Goal: Task Accomplishment & Management: Complete application form

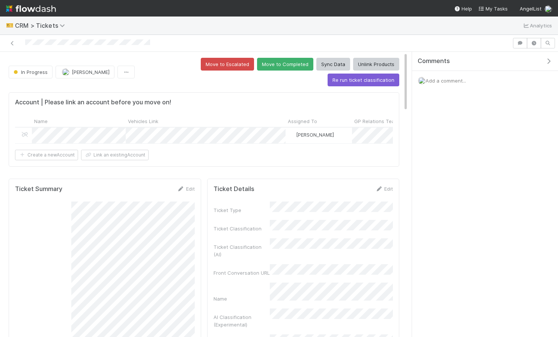
click at [14, 8] on img at bounding box center [31, 8] width 50 height 13
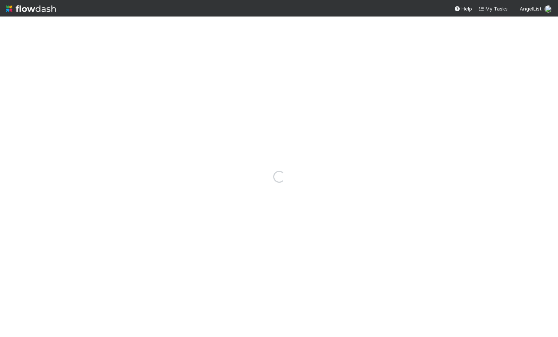
click at [14, 8] on img at bounding box center [31, 8] width 50 height 13
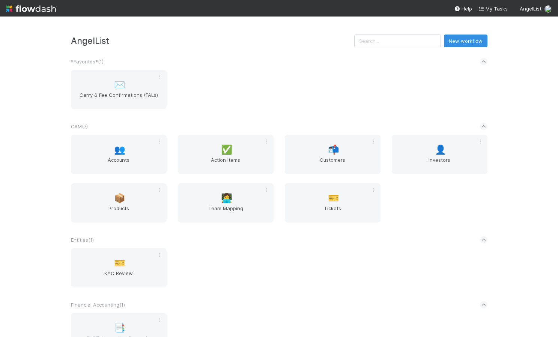
click at [9, 9] on img at bounding box center [31, 8] width 50 height 13
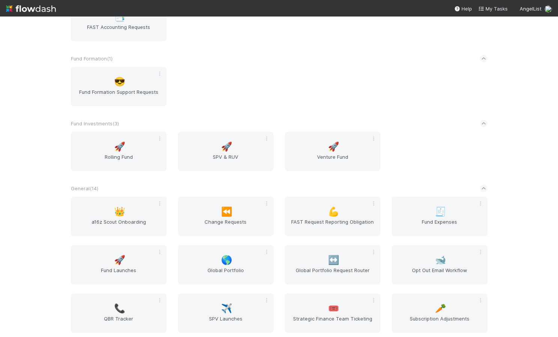
scroll to position [396, 0]
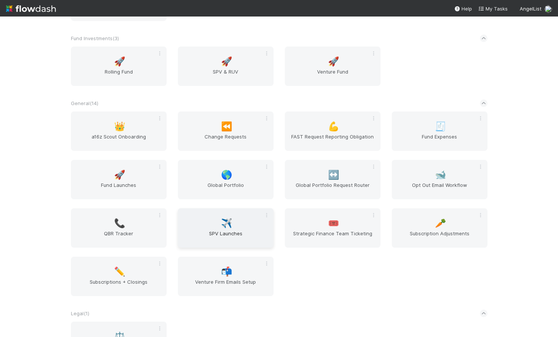
click at [216, 232] on span "SPV Launches" at bounding box center [226, 237] width 90 height 15
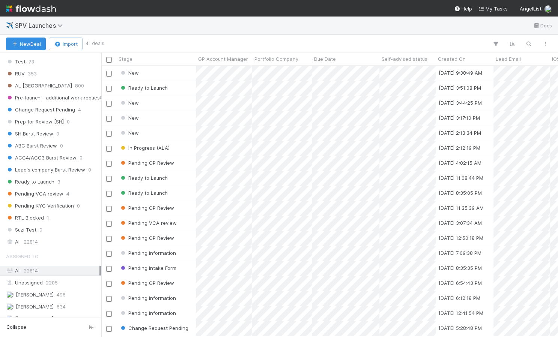
scroll to position [428, 0]
click at [32, 238] on span "22814" at bounding box center [31, 241] width 14 height 9
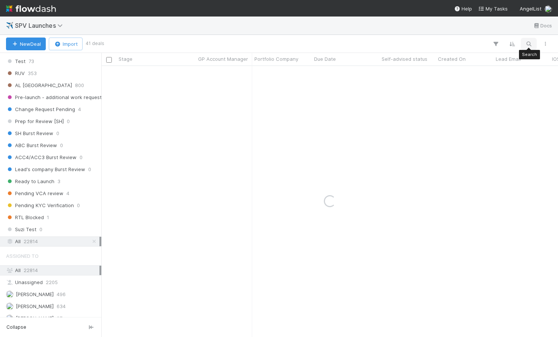
click at [530, 43] on icon "button" at bounding box center [529, 44] width 8 height 7
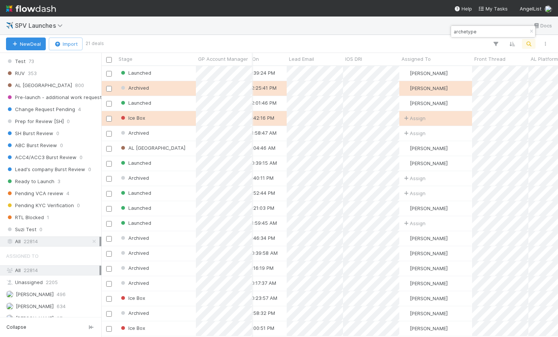
scroll to position [0, 230]
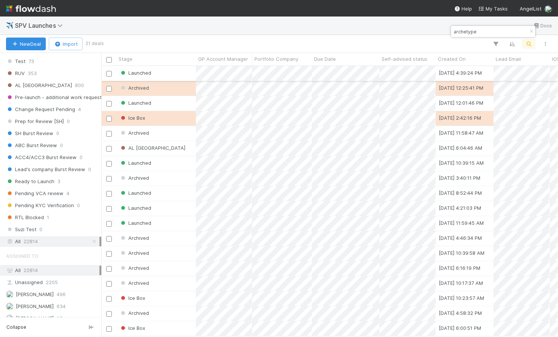
type input "archetype"
click at [165, 72] on div "Launched" at bounding box center [156, 73] width 80 height 15
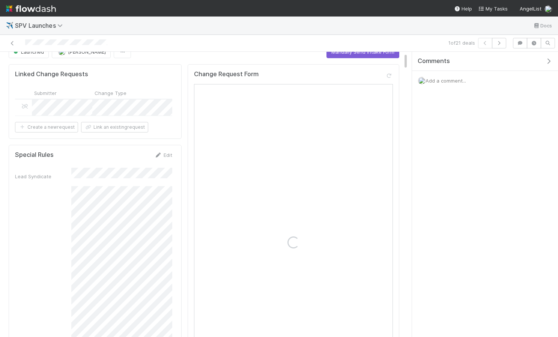
click at [251, 179] on div "Loading..." at bounding box center [293, 241] width 198 height 283
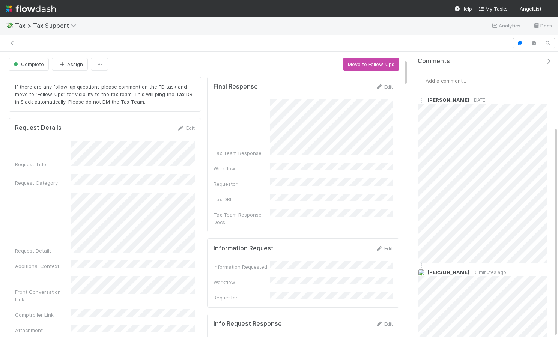
scroll to position [102, 0]
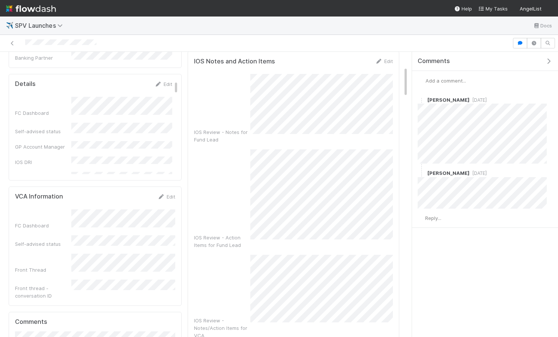
scroll to position [142, 0]
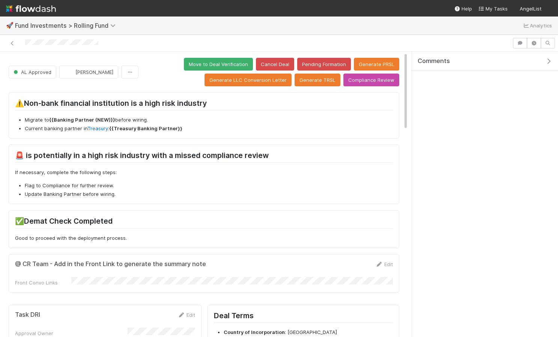
click at [347, 38] on div at bounding box center [256, 43] width 506 height 11
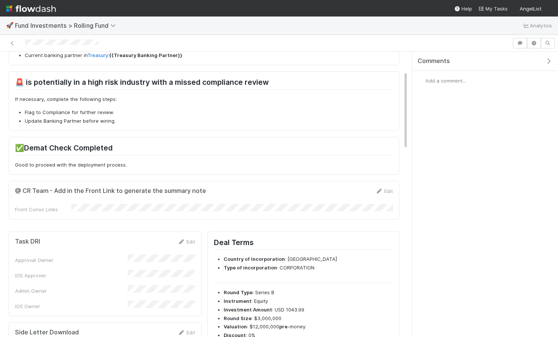
scroll to position [74, 0]
click at [382, 188] on link "Edit" at bounding box center [384, 190] width 18 height 6
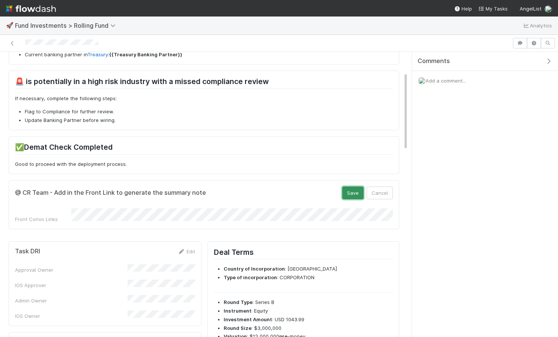
click at [359, 196] on button "Save" at bounding box center [352, 192] width 21 height 13
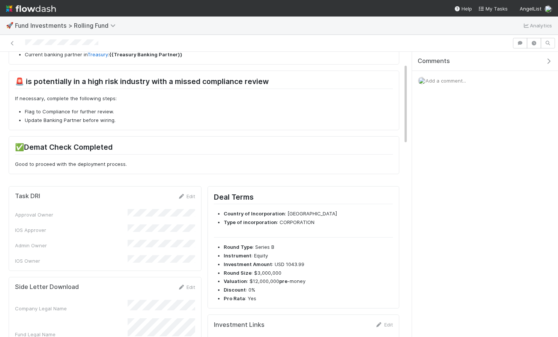
scroll to position [0, 0]
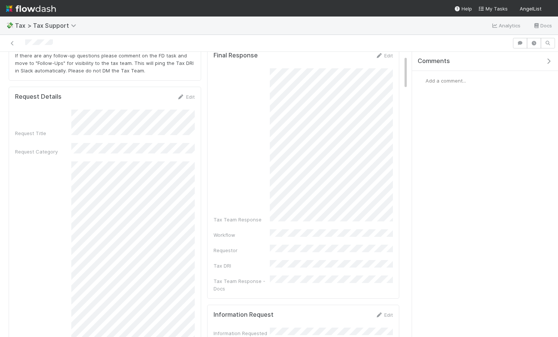
scroll to position [28, 0]
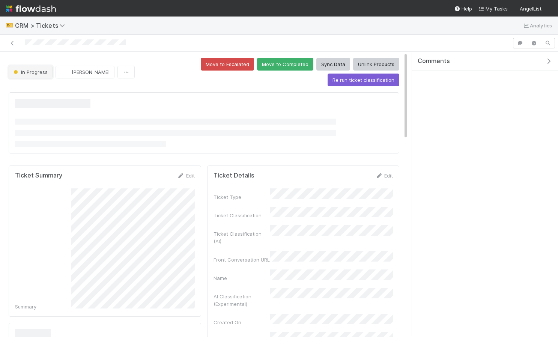
click at [37, 69] on span "In Progress" at bounding box center [30, 72] width 36 height 6
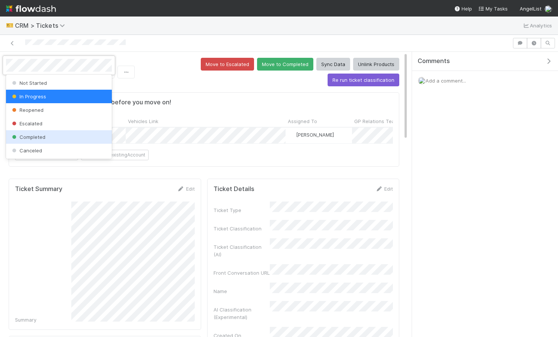
click at [36, 135] on span "Completed" at bounding box center [28, 137] width 35 height 6
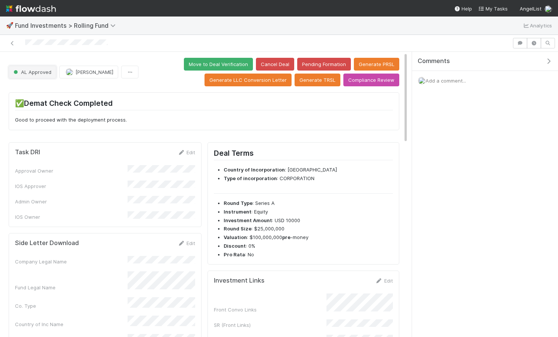
click at [44, 70] on span "AL Approved" at bounding box center [31, 72] width 39 height 6
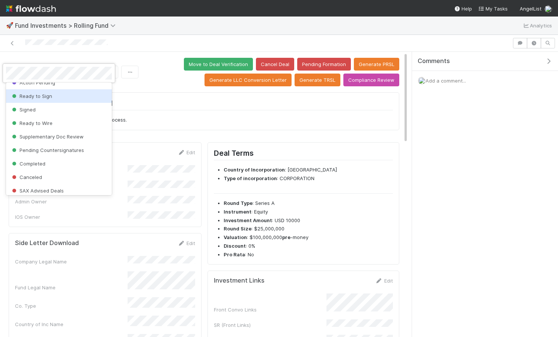
scroll to position [104, 0]
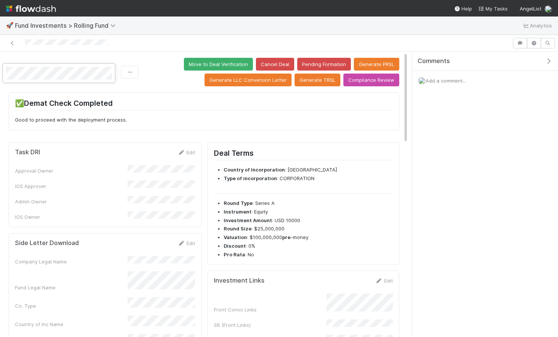
click at [158, 105] on div at bounding box center [279, 168] width 558 height 337
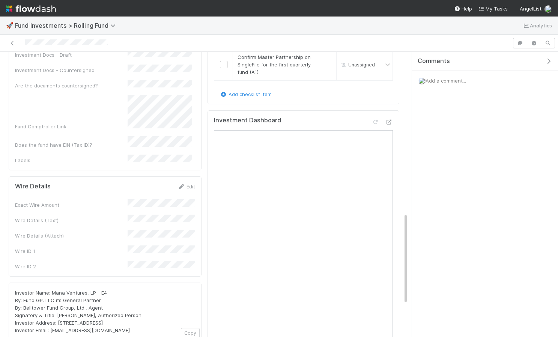
scroll to position [501, 0]
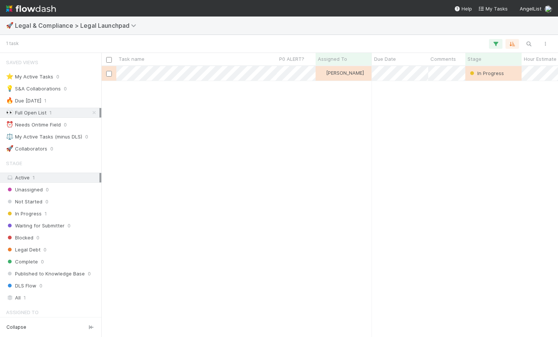
scroll to position [41, 0]
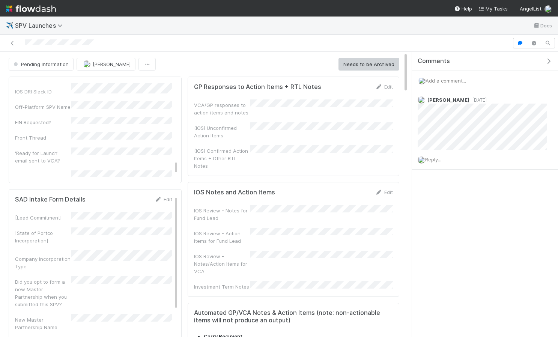
scroll to position [12, 0]
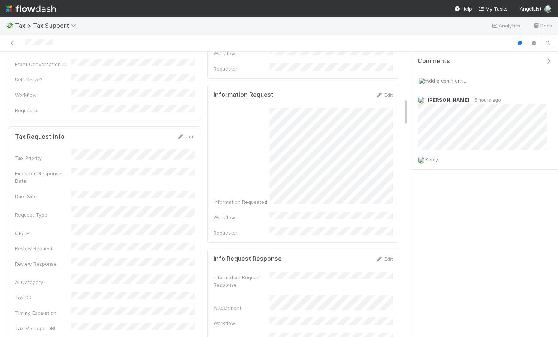
scroll to position [460, 0]
click at [23, 13] on img at bounding box center [31, 8] width 50 height 13
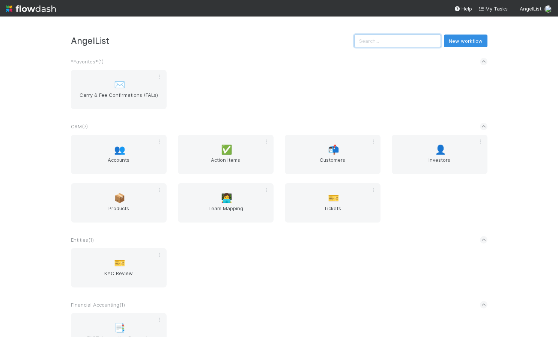
click at [411, 39] on input "text" at bounding box center [397, 41] width 87 height 13
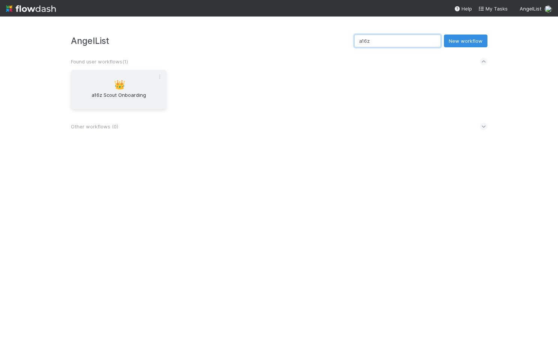
type input "a16z"
click at [131, 80] on div "👑 a16z Scout Onboarding" at bounding box center [119, 89] width 96 height 39
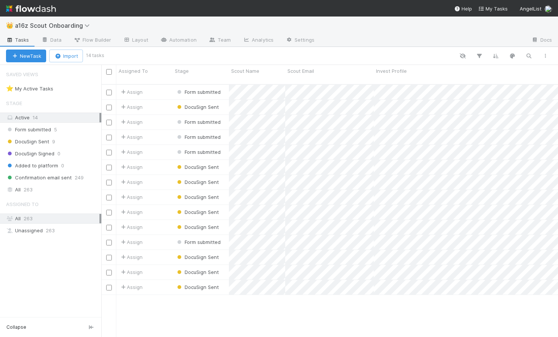
scroll to position [258, 456]
click at [163, 85] on div "Assign" at bounding box center [144, 92] width 56 height 15
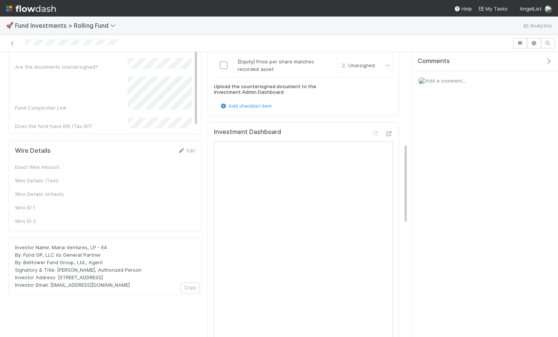
scroll to position [320, 0]
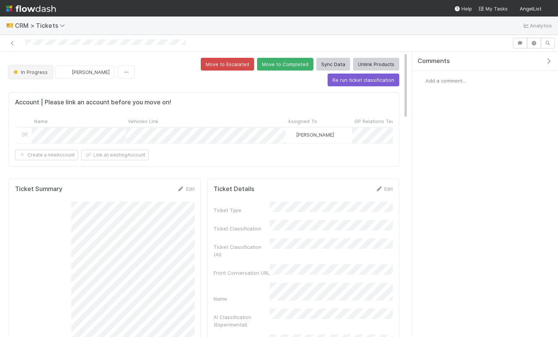
click at [41, 69] on span "In Progress" at bounding box center [30, 72] width 36 height 6
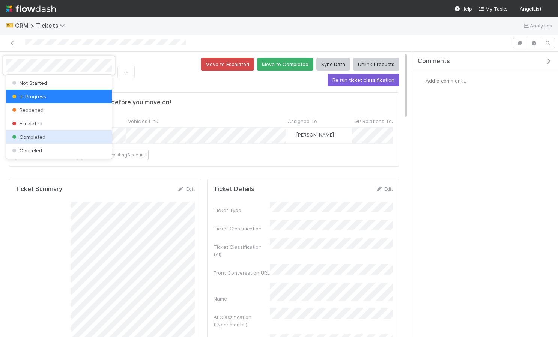
click at [38, 135] on span "Completed" at bounding box center [28, 137] width 35 height 6
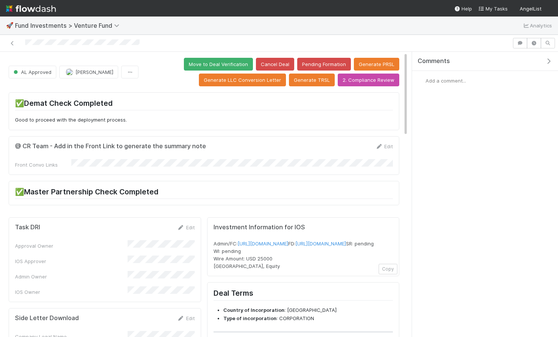
click at [457, 95] on div "Comments Add a comment..." at bounding box center [485, 90] width 146 height 76
click at [458, 72] on div "Add a comment..." at bounding box center [485, 81] width 146 height 20
click at [448, 78] on span "Add a comment..." at bounding box center [445, 81] width 41 height 6
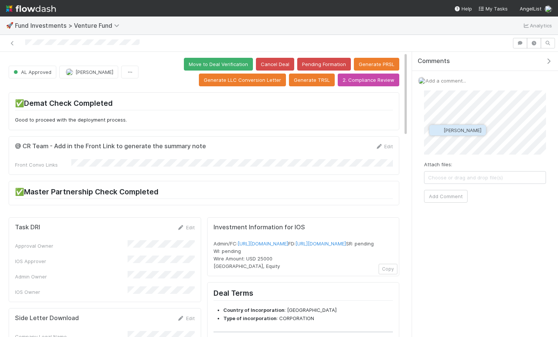
click at [453, 133] on button "[PERSON_NAME]" at bounding box center [457, 130] width 57 height 11
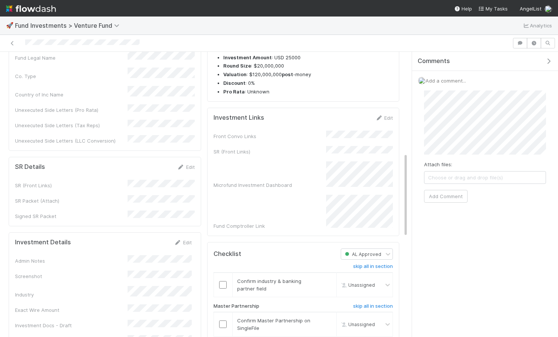
scroll to position [197, 0]
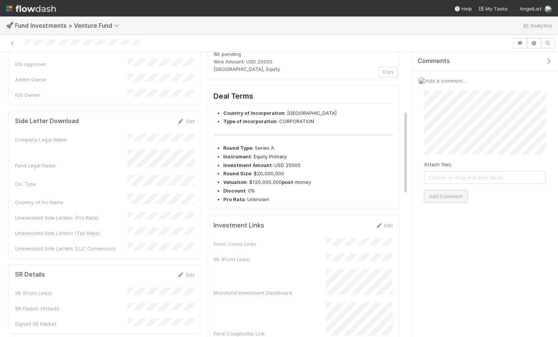
click at [457, 194] on button "Add Comment" at bounding box center [446, 196] width 44 height 13
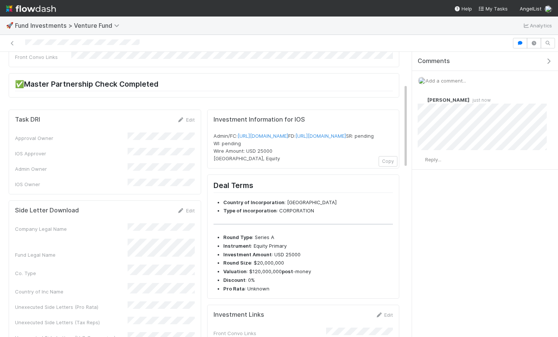
scroll to position [0, 0]
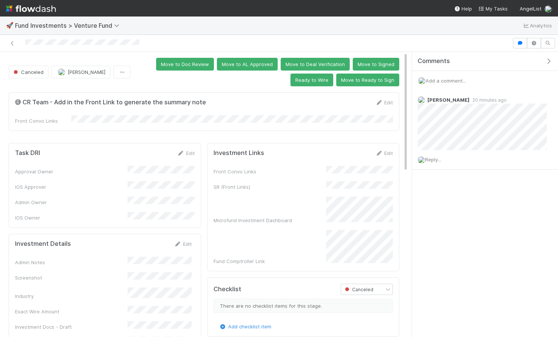
click at [44, 7] on img at bounding box center [31, 8] width 50 height 13
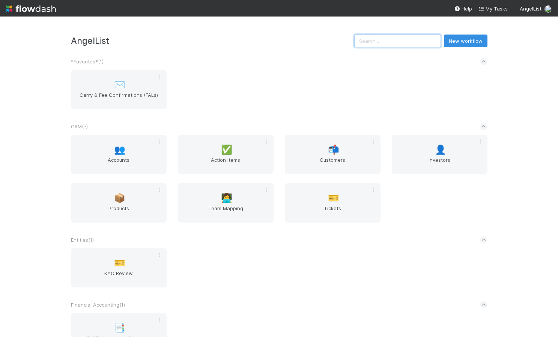
click at [415, 38] on input "text" at bounding box center [397, 41] width 87 height 13
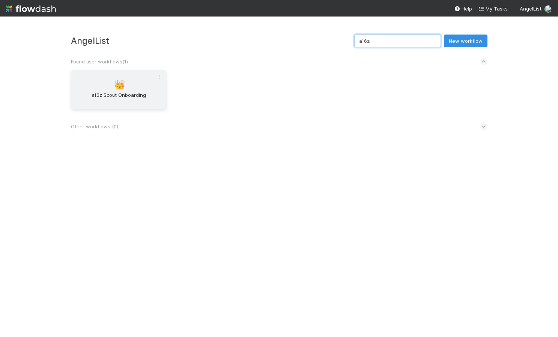
type input "a16z"
click at [113, 95] on span "a16z Scout Onboarding" at bounding box center [119, 98] width 90 height 15
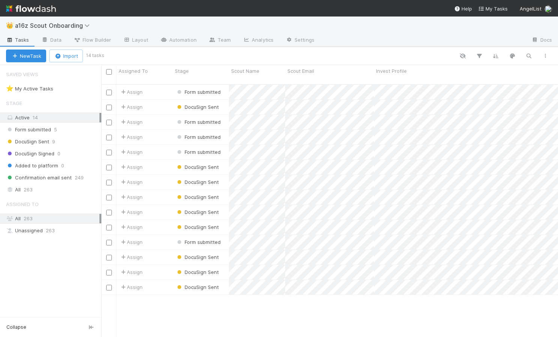
scroll to position [258, 456]
click at [159, 85] on div "Assign" at bounding box center [144, 92] width 56 height 15
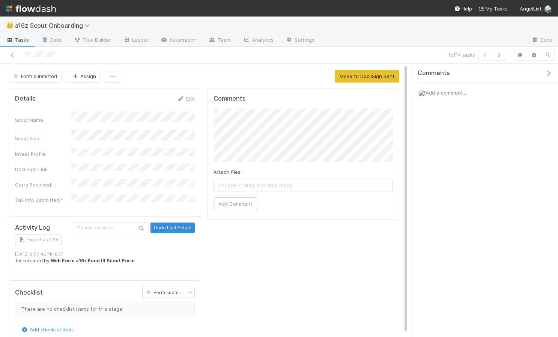
click at [182, 95] on div "Details Edit Scout Name Scout Email Invest Profile DocuSign Link Carry Received…" at bounding box center [105, 150] width 192 height 122
click at [185, 100] on link "Edit" at bounding box center [186, 99] width 18 height 6
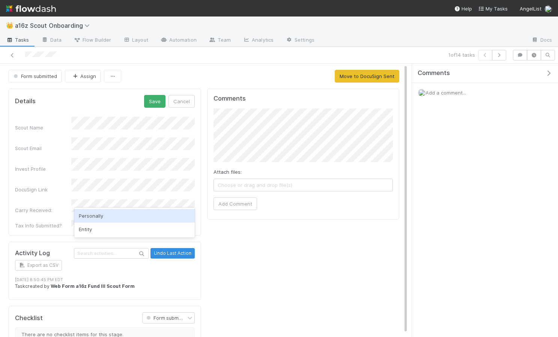
click at [101, 215] on div "Personally" at bounding box center [134, 216] width 120 height 14
click at [150, 107] on button "Save" at bounding box center [154, 101] width 21 height 13
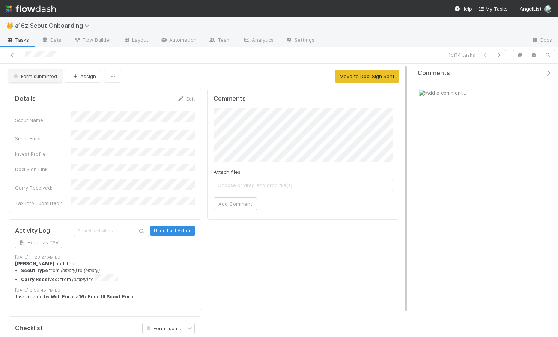
click at [44, 75] on span "Form submitted" at bounding box center [34, 76] width 45 height 6
click at [125, 119] on div at bounding box center [279, 168] width 558 height 337
click at [46, 77] on span "Form submitted" at bounding box center [34, 76] width 45 height 6
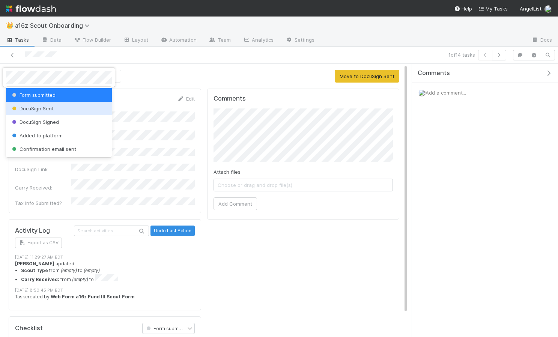
click at [50, 111] on span "DocuSign Sent" at bounding box center [32, 108] width 43 height 6
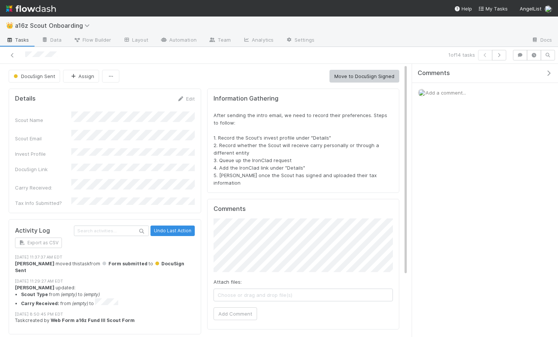
click at [192, 102] on div "Edit" at bounding box center [186, 99] width 18 height 8
click at [189, 98] on link "Edit" at bounding box center [186, 99] width 18 height 6
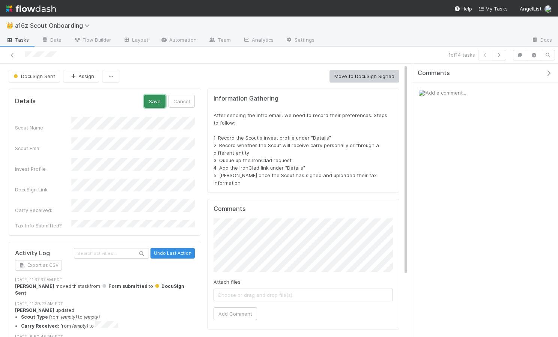
click at [154, 102] on button "Save" at bounding box center [154, 101] width 21 height 13
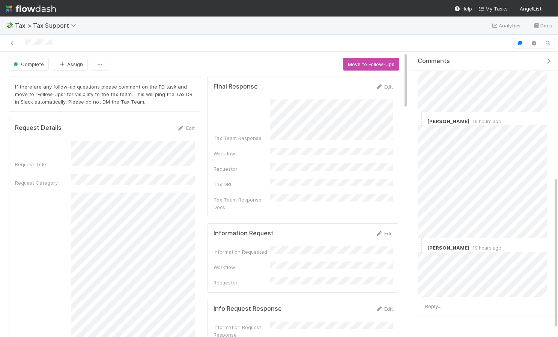
scroll to position [249, 0]
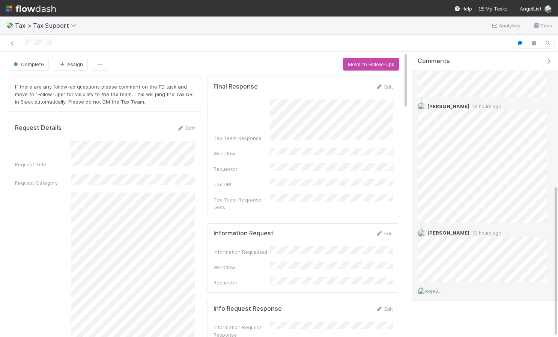
click at [432, 286] on div "Reply..." at bounding box center [482, 291] width 140 height 19
click at [435, 291] on span "Reply..." at bounding box center [433, 291] width 16 height 6
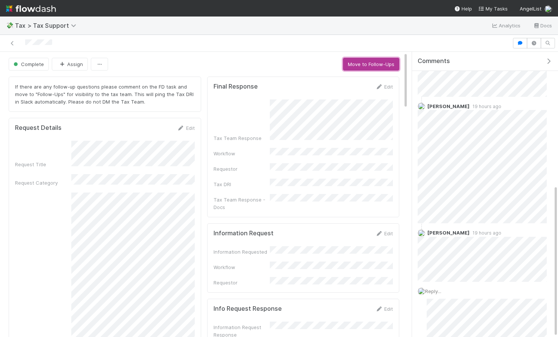
click at [375, 62] on button "Move to Follow-Ups" at bounding box center [371, 64] width 56 height 13
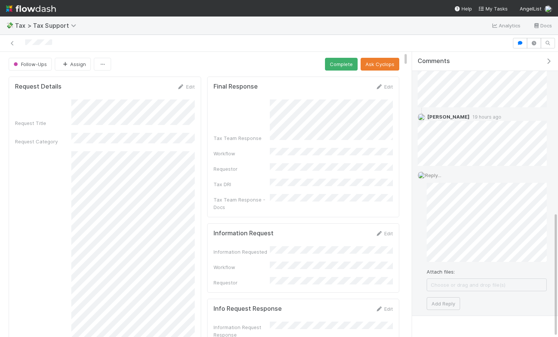
scroll to position [380, 0]
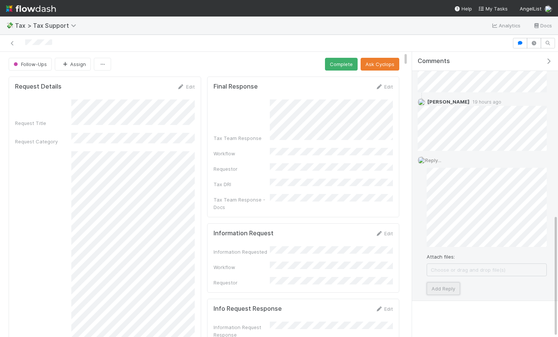
click at [446, 290] on button "Add Reply" at bounding box center [442, 288] width 33 height 13
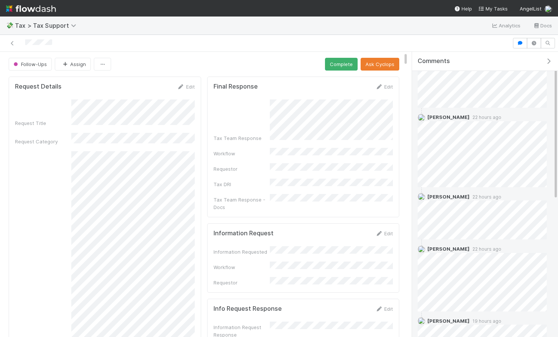
scroll to position [332, 0]
